Goal: Navigation & Orientation: Find specific page/section

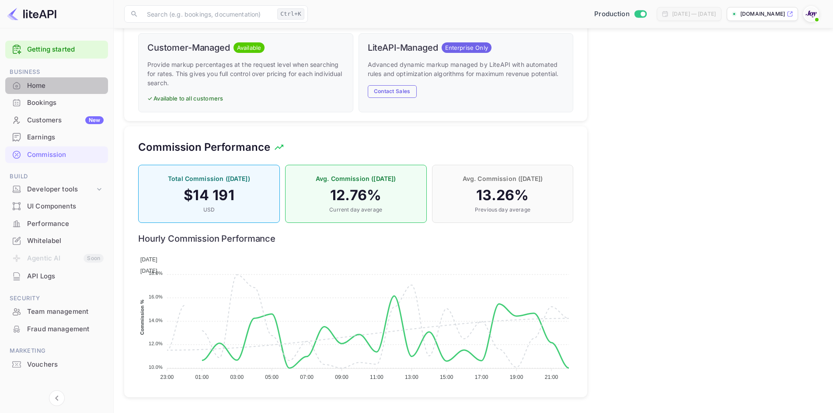
click at [60, 78] on div "Home" at bounding box center [56, 85] width 103 height 17
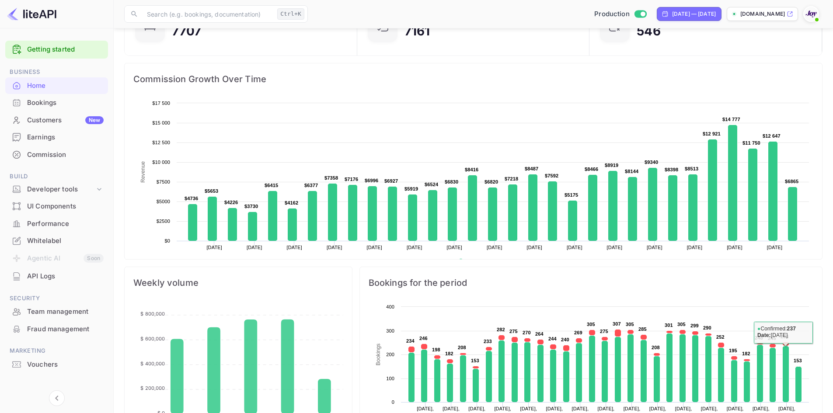
scroll to position [44, 0]
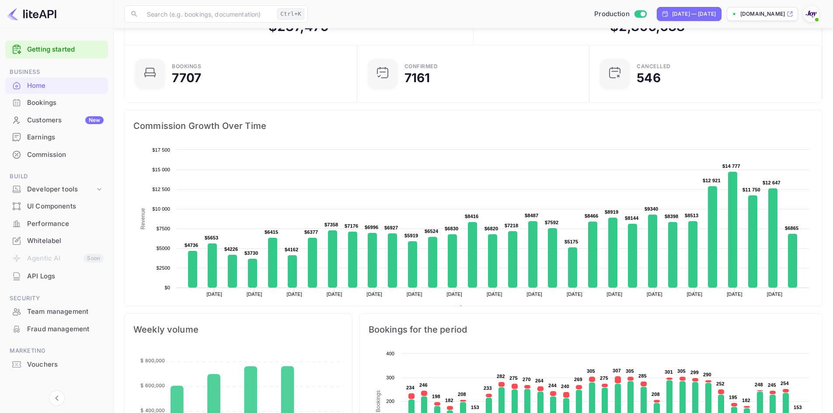
click at [43, 160] on div "Commission" at bounding box center [56, 155] width 103 height 17
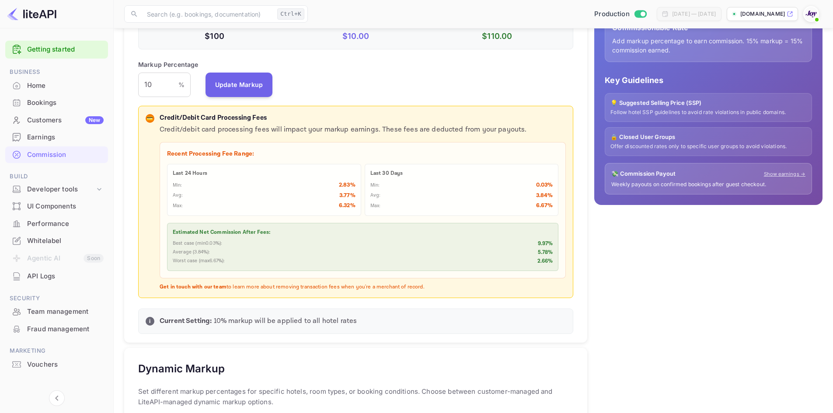
scroll to position [48, 0]
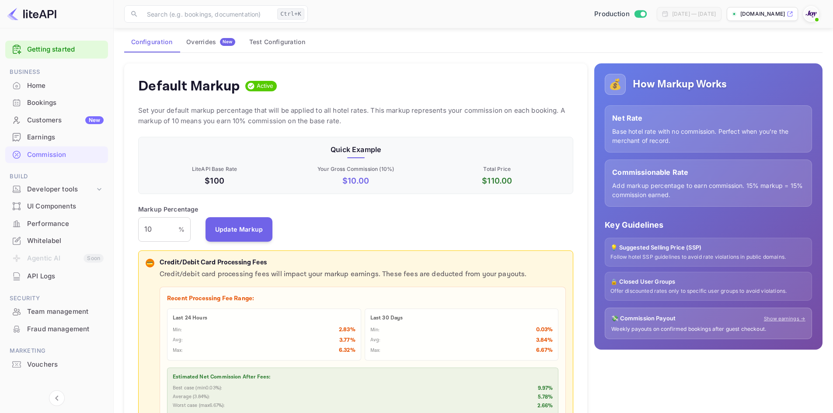
click at [35, 88] on div "Home" at bounding box center [65, 86] width 77 height 10
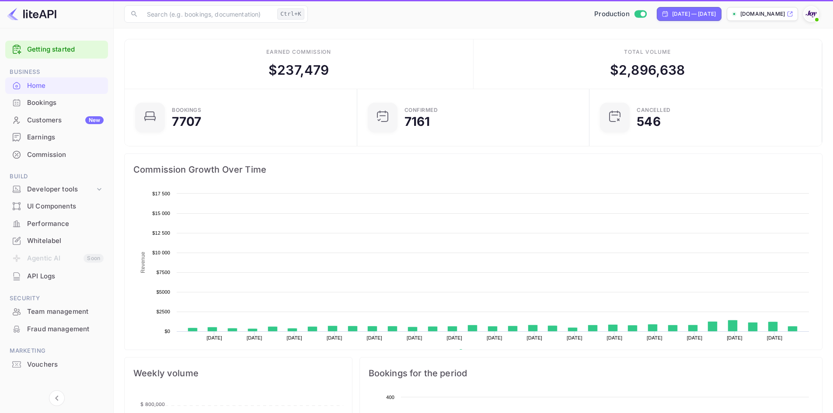
scroll to position [136, 220]
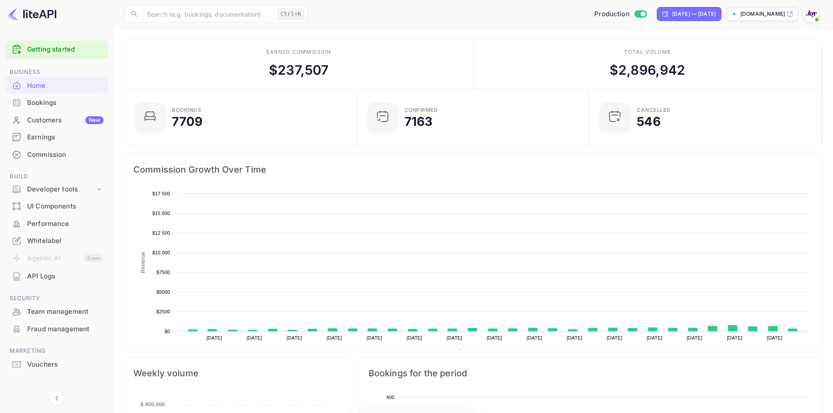
scroll to position [136, 220]
